Goal: Check status: Check status

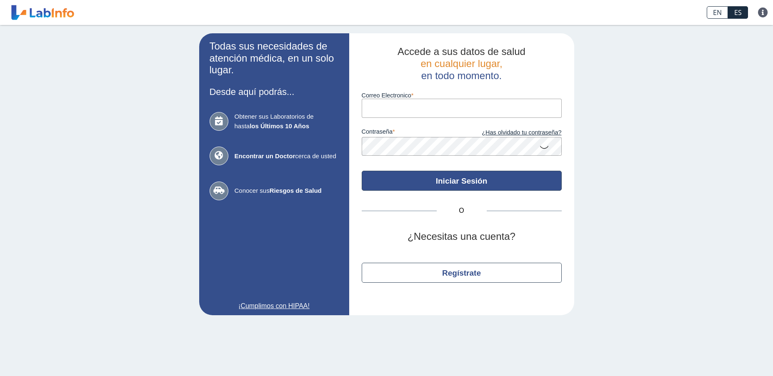
type input "[EMAIL_ADDRESS][DOMAIN_NAME]"
click at [463, 180] on button "Iniciar Sesión" at bounding box center [462, 181] width 200 height 20
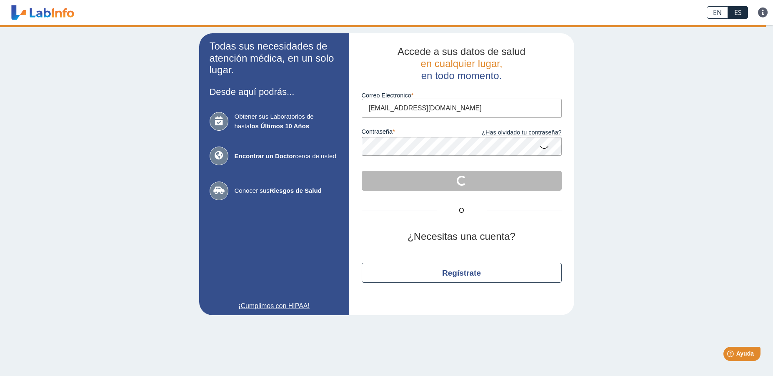
click at [545, 150] on icon at bounding box center [544, 147] width 10 height 16
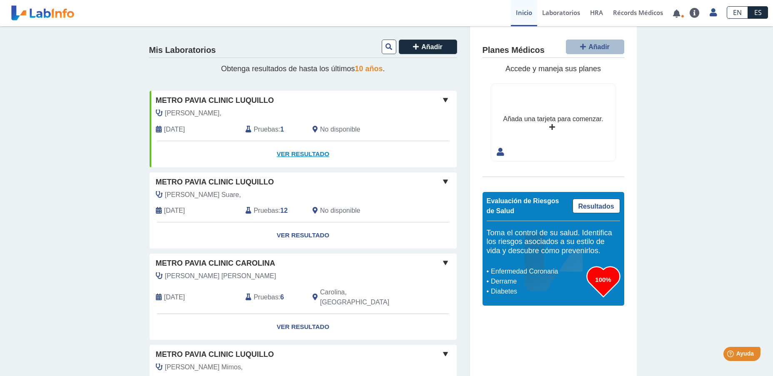
click at [297, 152] on link "Ver Resultado" at bounding box center [303, 154] width 307 height 26
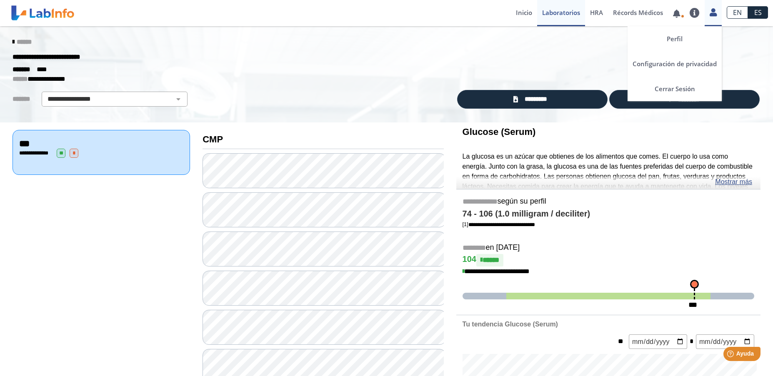
click at [713, 13] on icon at bounding box center [712, 12] width 7 height 6
click at [664, 92] on link "Cerrar Sesión" at bounding box center [674, 88] width 94 height 25
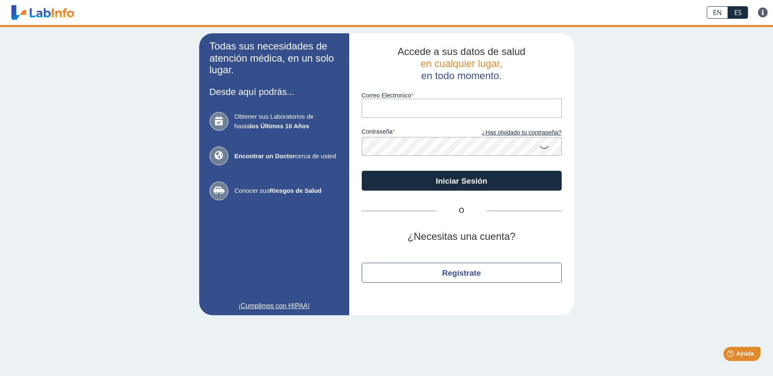
type input "[EMAIL_ADDRESS][DOMAIN_NAME]"
